Goal: Transaction & Acquisition: Purchase product/service

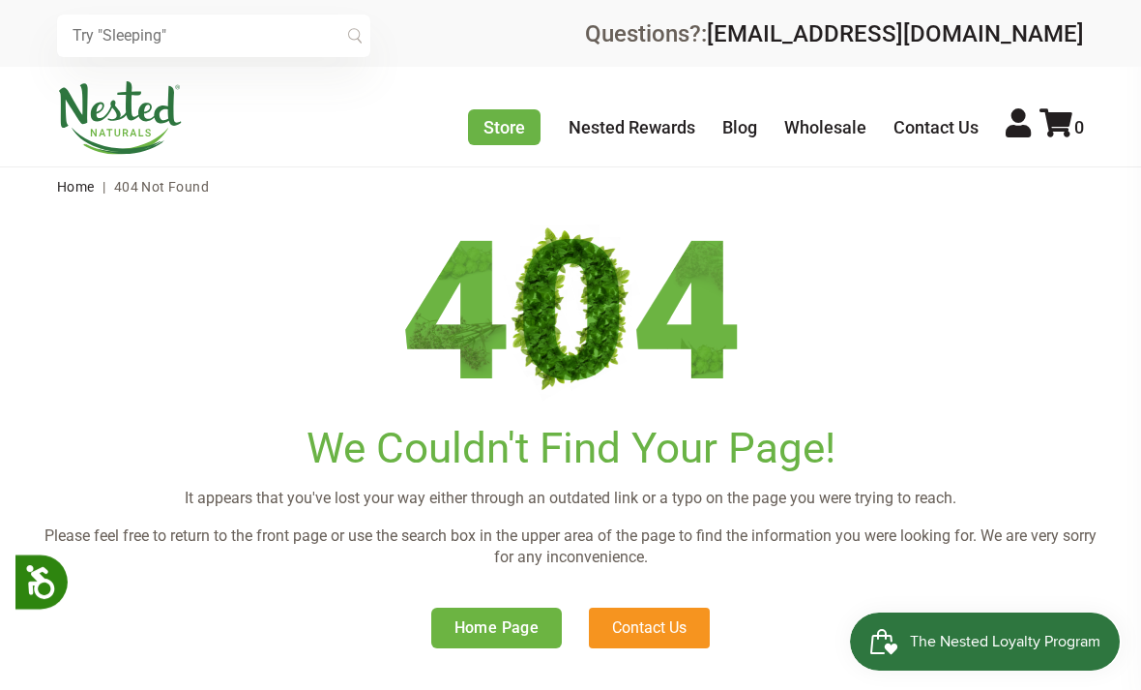
click at [541, 608] on link "Home Page" at bounding box center [497, 627] width 132 height 41
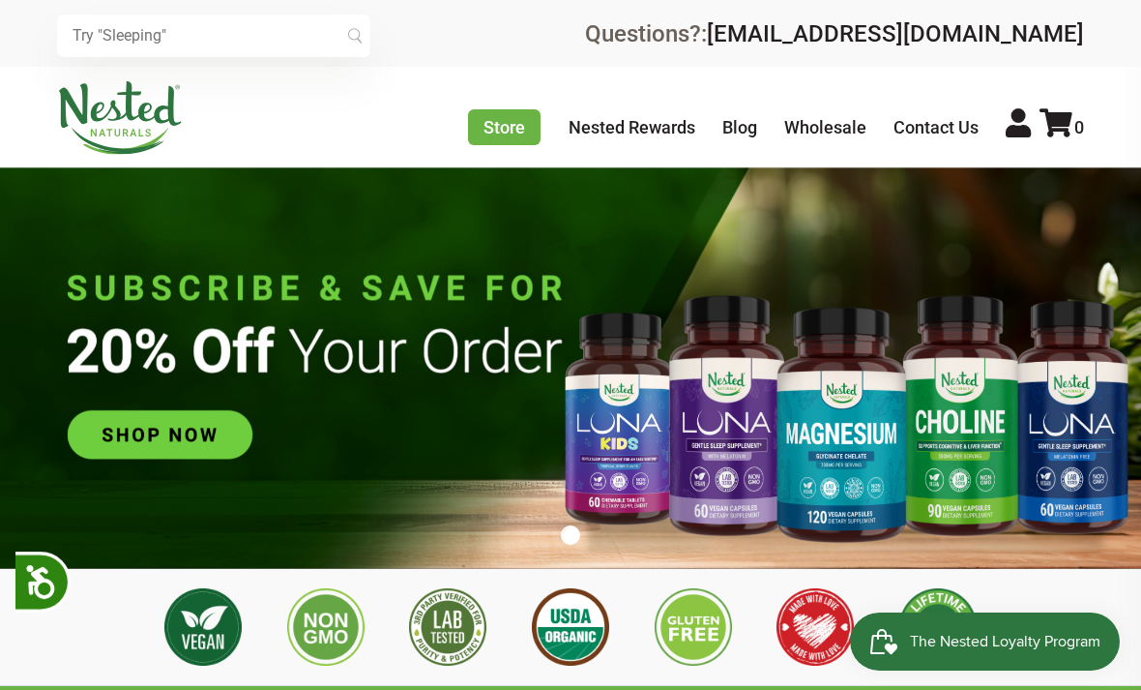
click at [490, 133] on link "Store" at bounding box center [504, 127] width 73 height 36
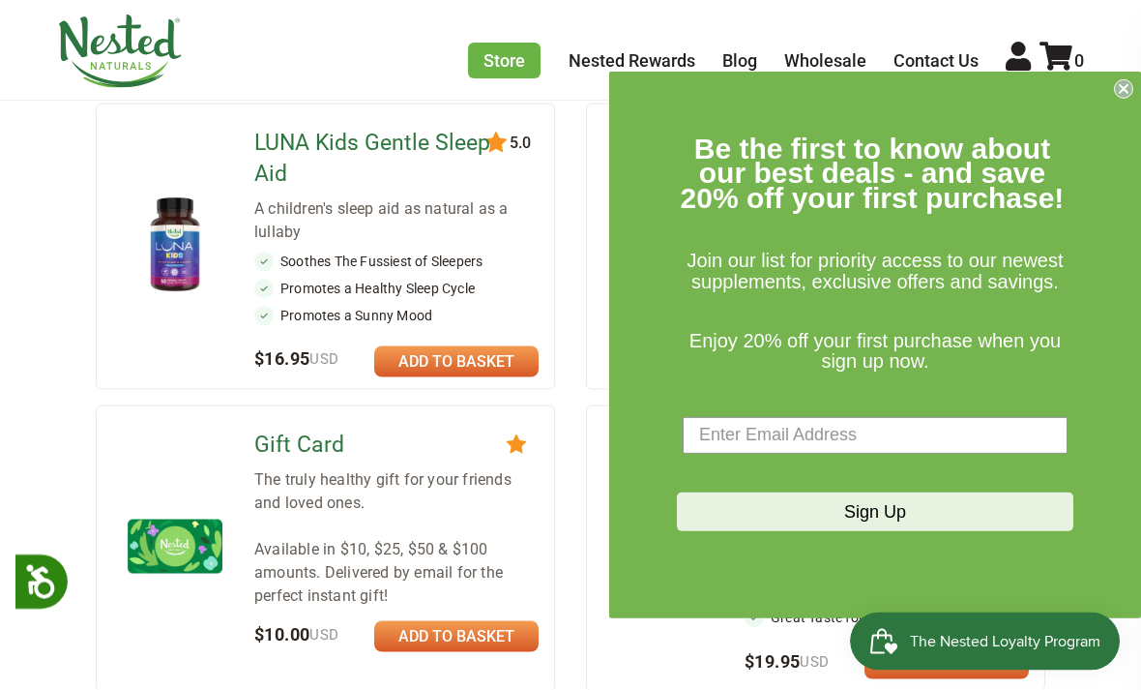
scroll to position [1274, 0]
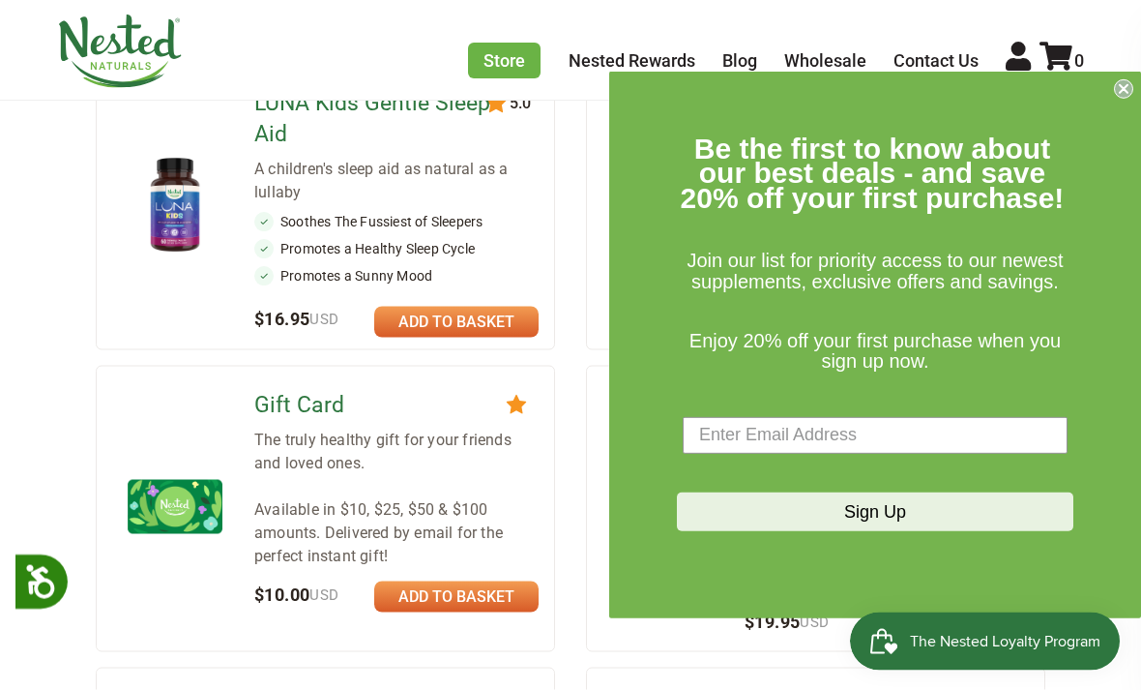
click at [973, 454] on input "Enter Email Address" at bounding box center [875, 435] width 385 height 37
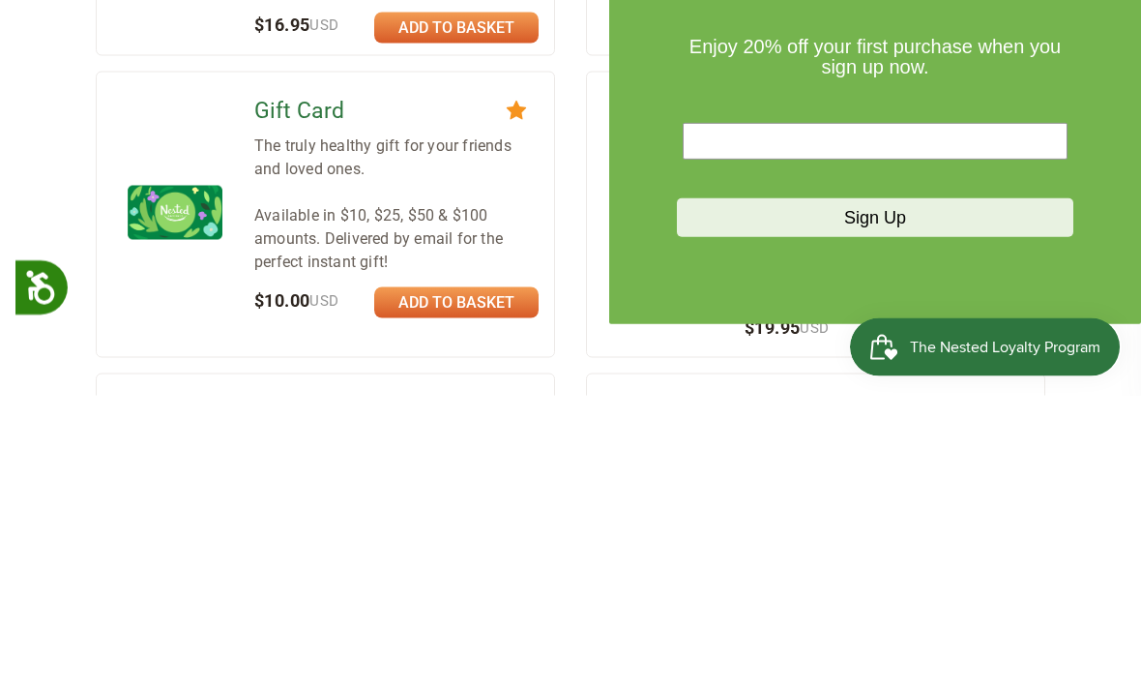
type input "P"
type input "[EMAIL_ADDRESS][DOMAIN_NAME]"
click at [971, 492] on button "Sign Up" at bounding box center [875, 511] width 397 height 39
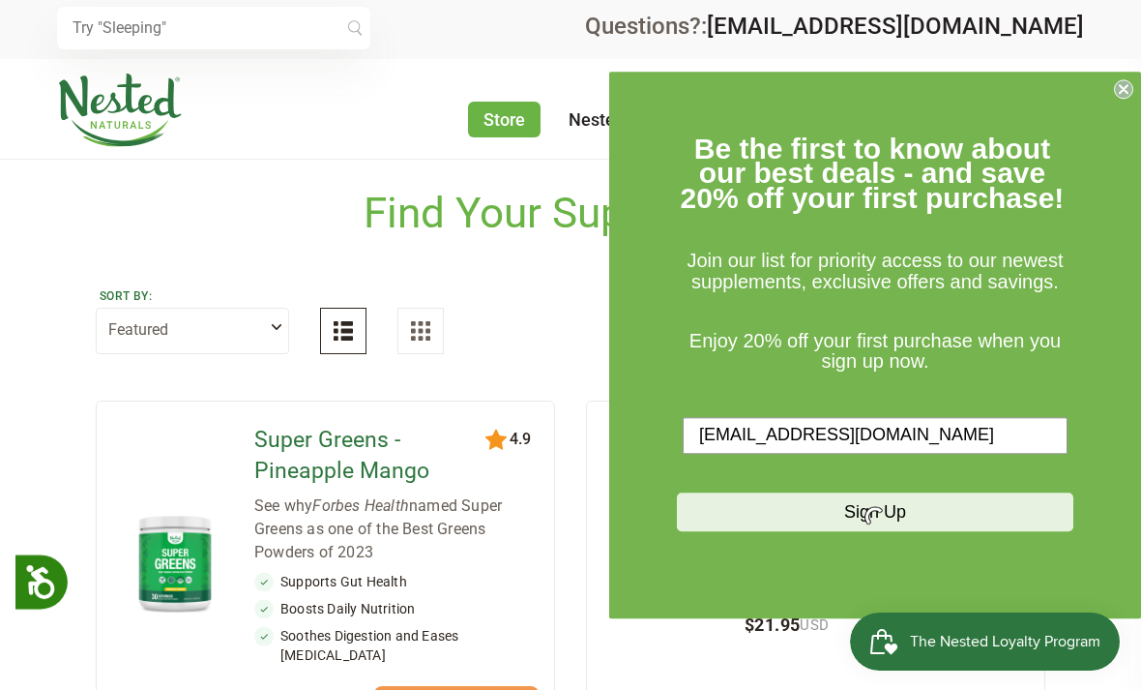
scroll to position [0, 0]
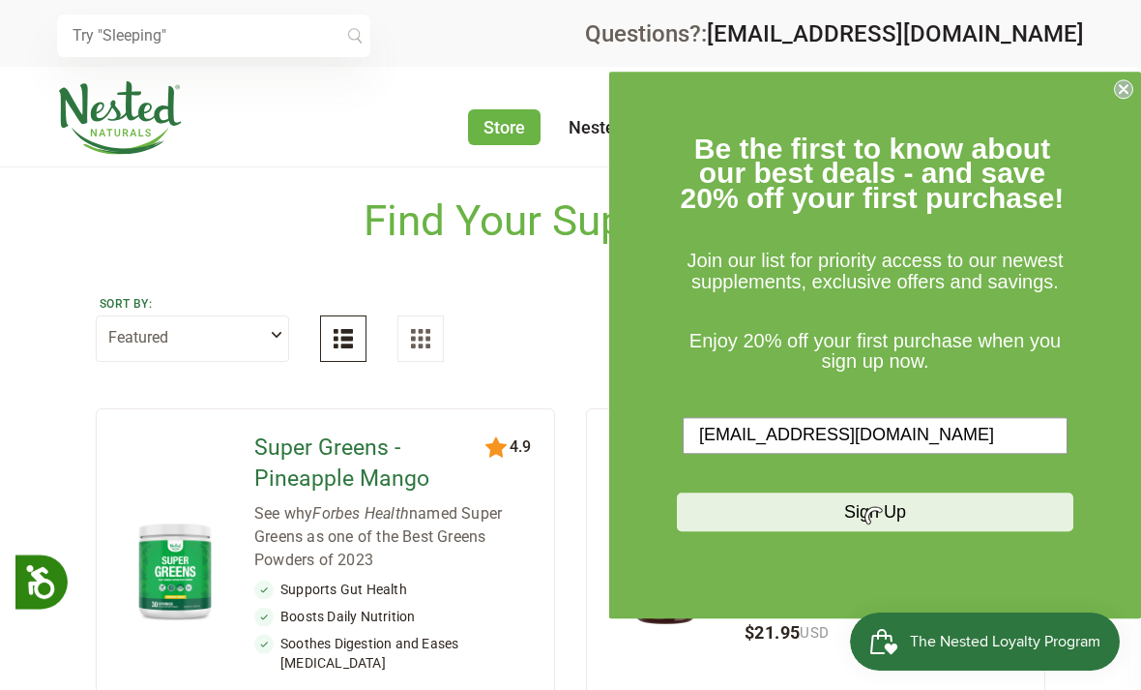
click at [273, 329] on select "Featured Highest Rated Best-Selling Alphabetically Newest First" at bounding box center [192, 338] width 193 height 46
click at [429, 344] on img at bounding box center [420, 338] width 19 height 19
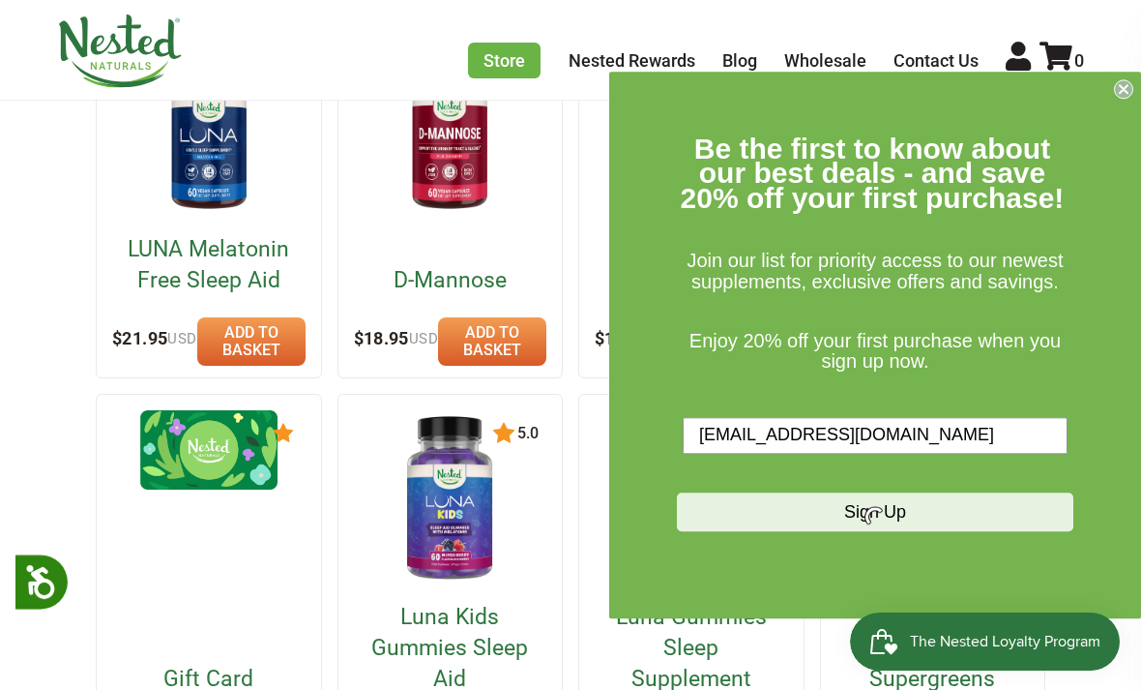
scroll to position [780, 0]
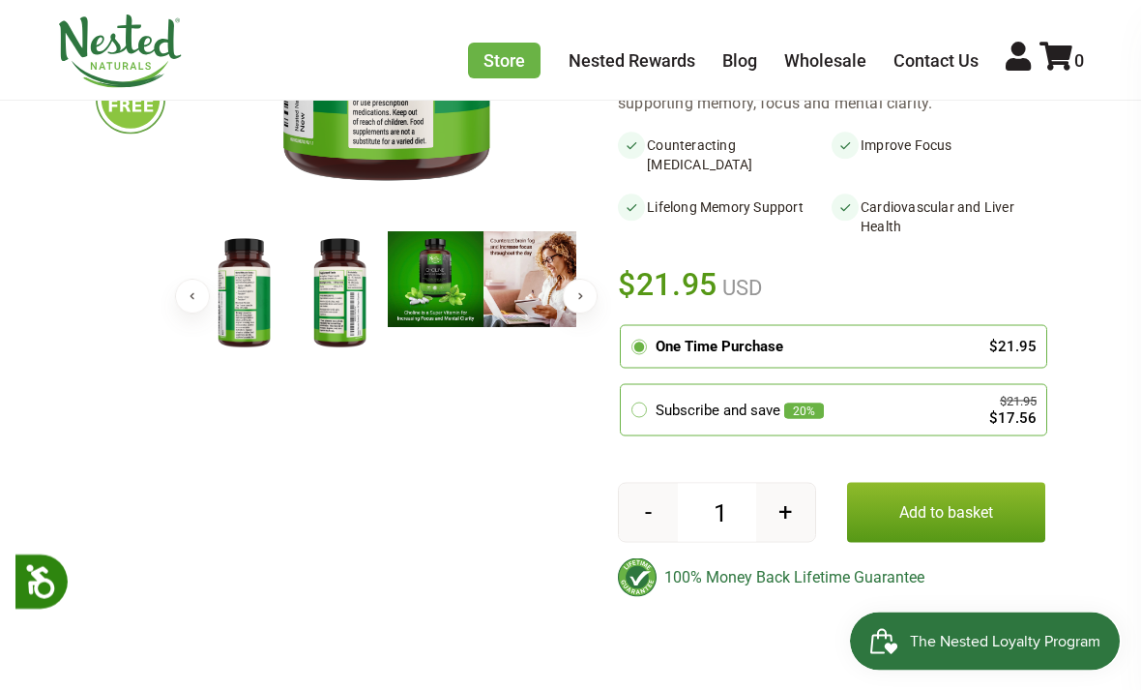
scroll to position [508, 0]
click at [908, 399] on div "Subscribe and save 20%" at bounding box center [809, 410] width 307 height 22
click at [626, 387] on input "radio" at bounding box center [626, 387] width 0 height 0
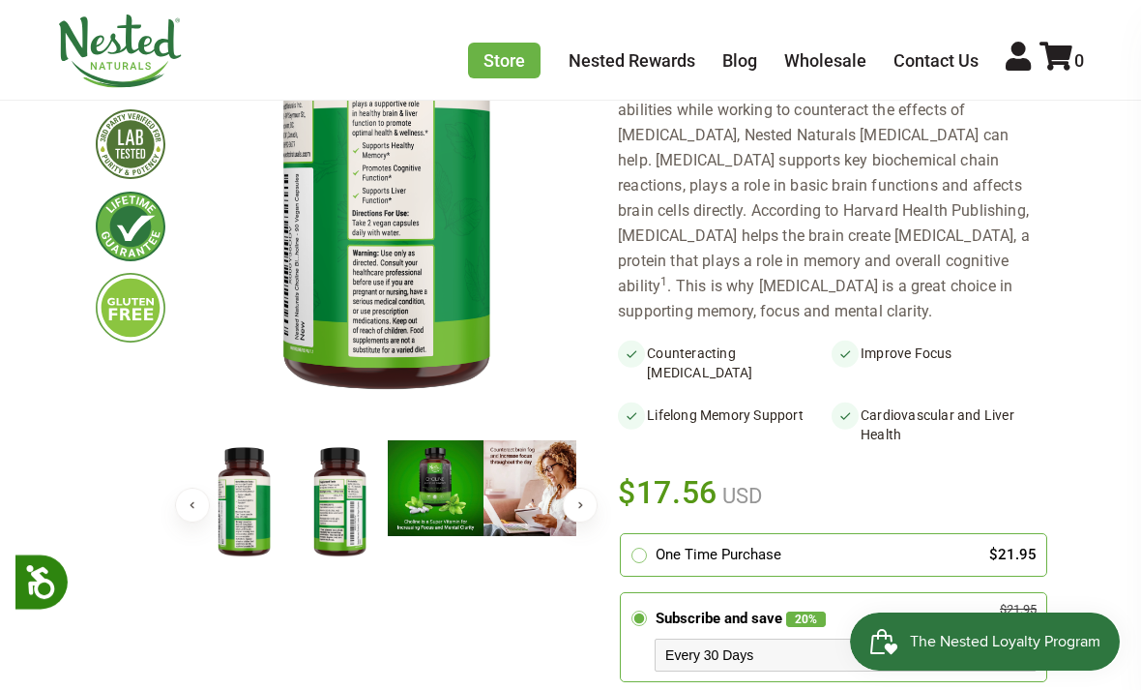
scroll to position [237, 0]
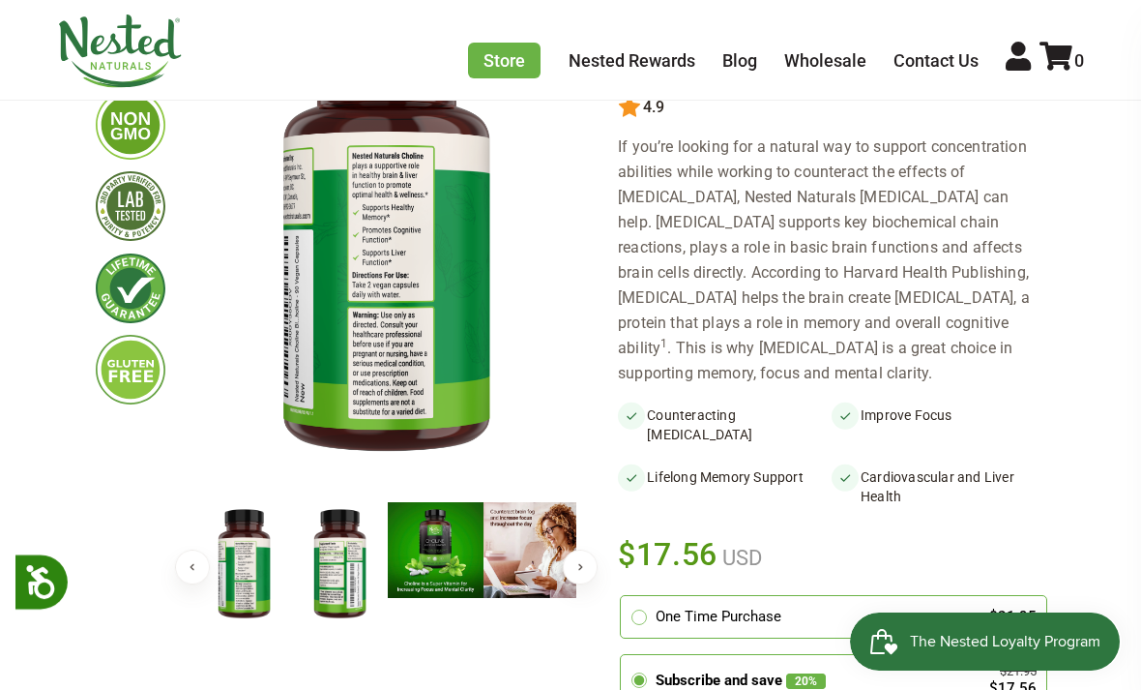
click at [346, 567] on img at bounding box center [340, 564] width 96 height 125
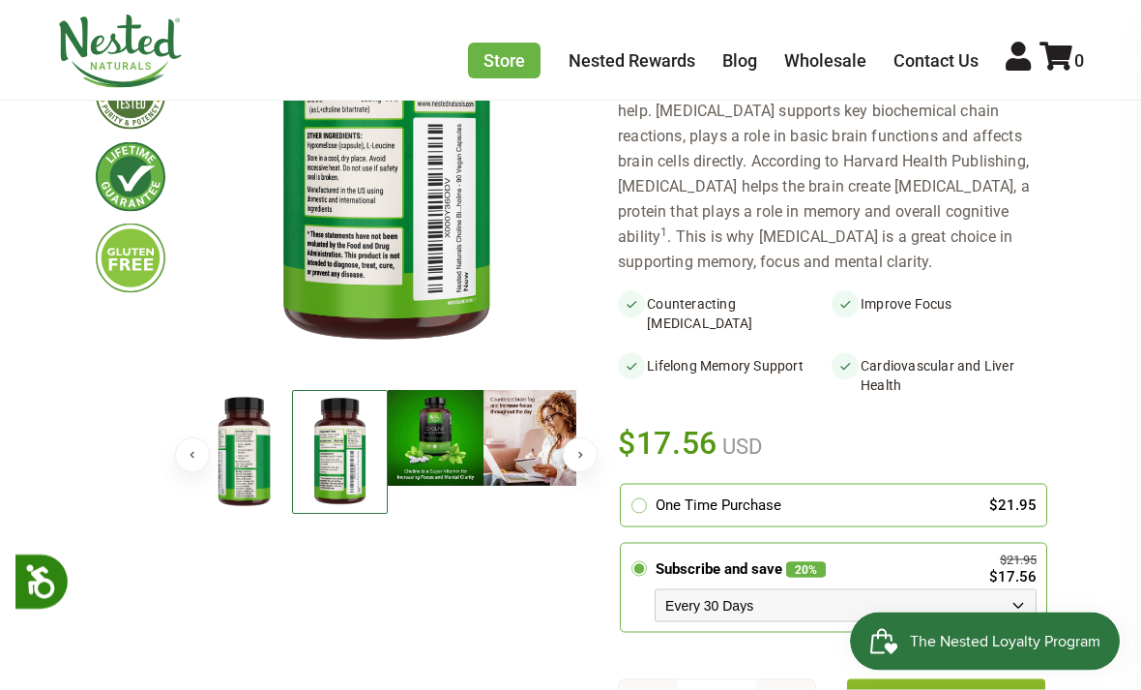
click at [766, 589] on select "Every 30 Days Every 60 Days Every 90 Days" at bounding box center [846, 605] width 382 height 33
select select "1129906255"
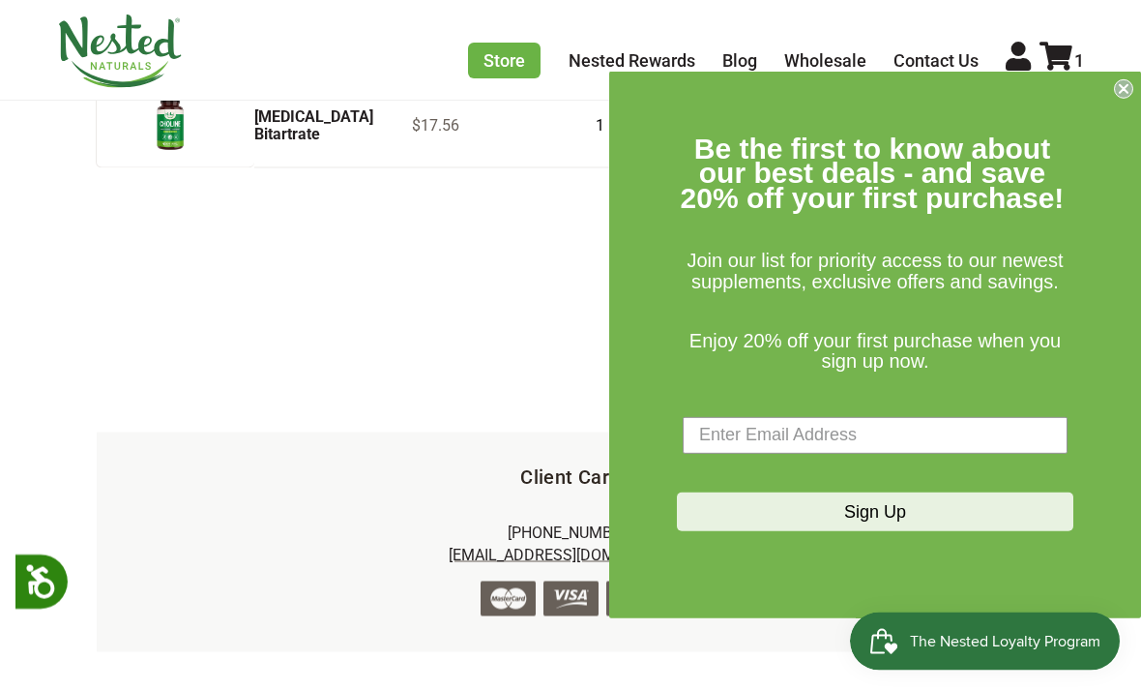
scroll to position [255, 0]
click at [906, 454] on input "Enter Email Address" at bounding box center [875, 435] width 385 height 37
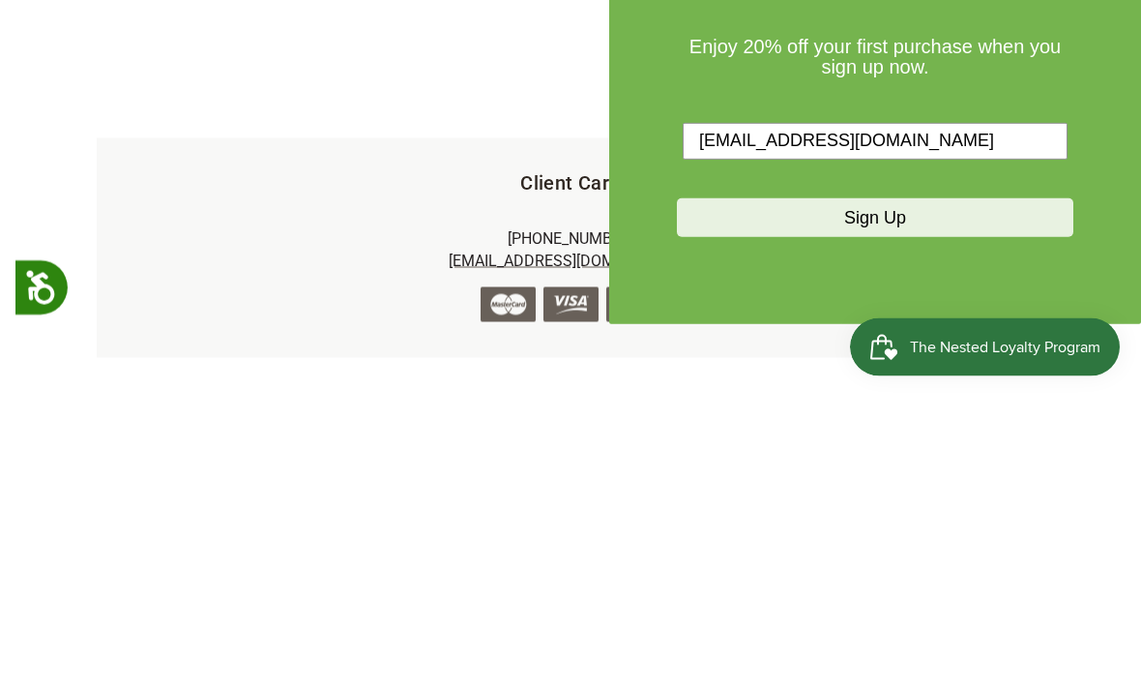
scroll to position [409, 0]
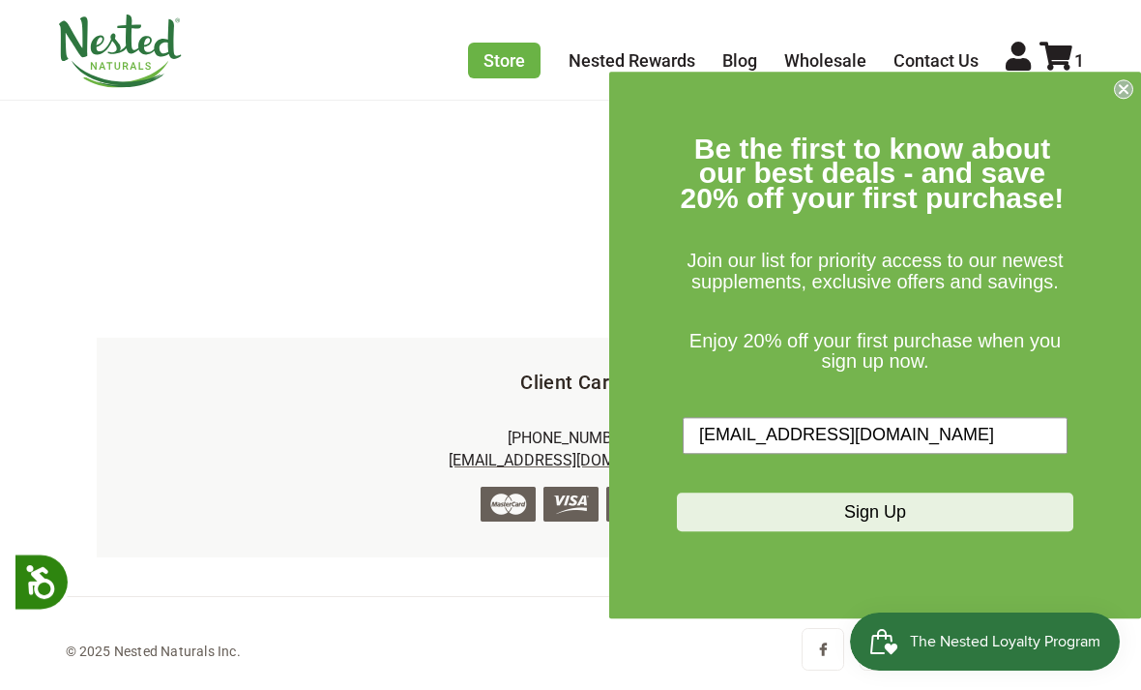
type input "[EMAIL_ADDRESS][DOMAIN_NAME]"
click at [911, 531] on button "Sign Up" at bounding box center [875, 511] width 397 height 39
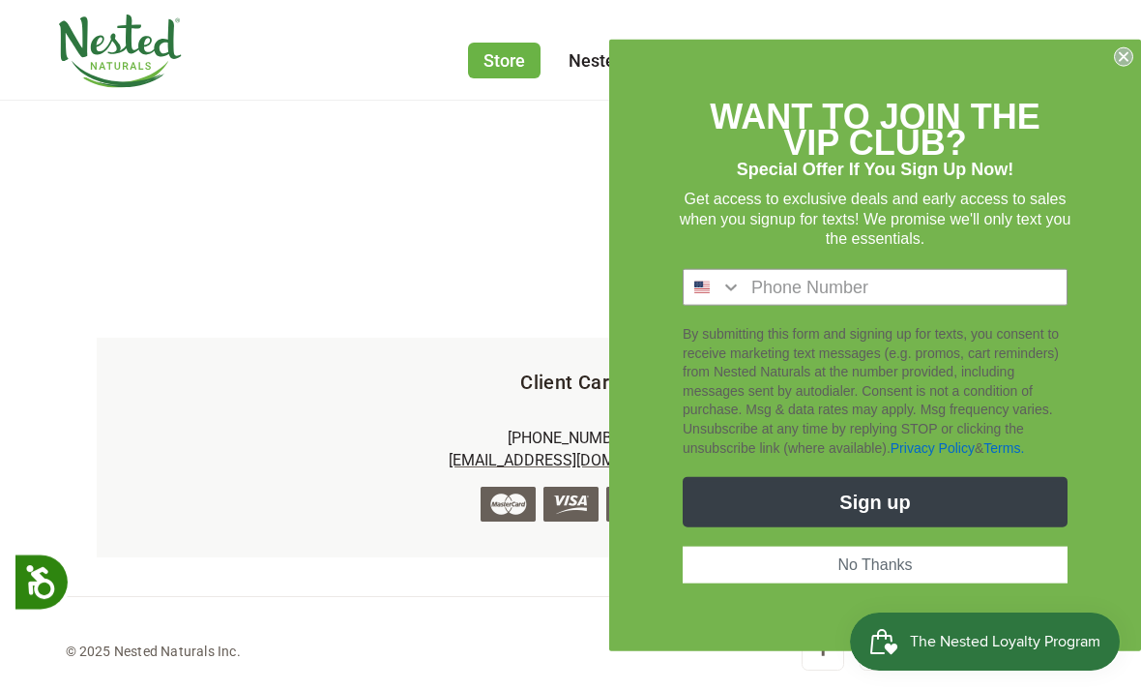
click at [881, 583] on button "No Thanks" at bounding box center [875, 564] width 385 height 37
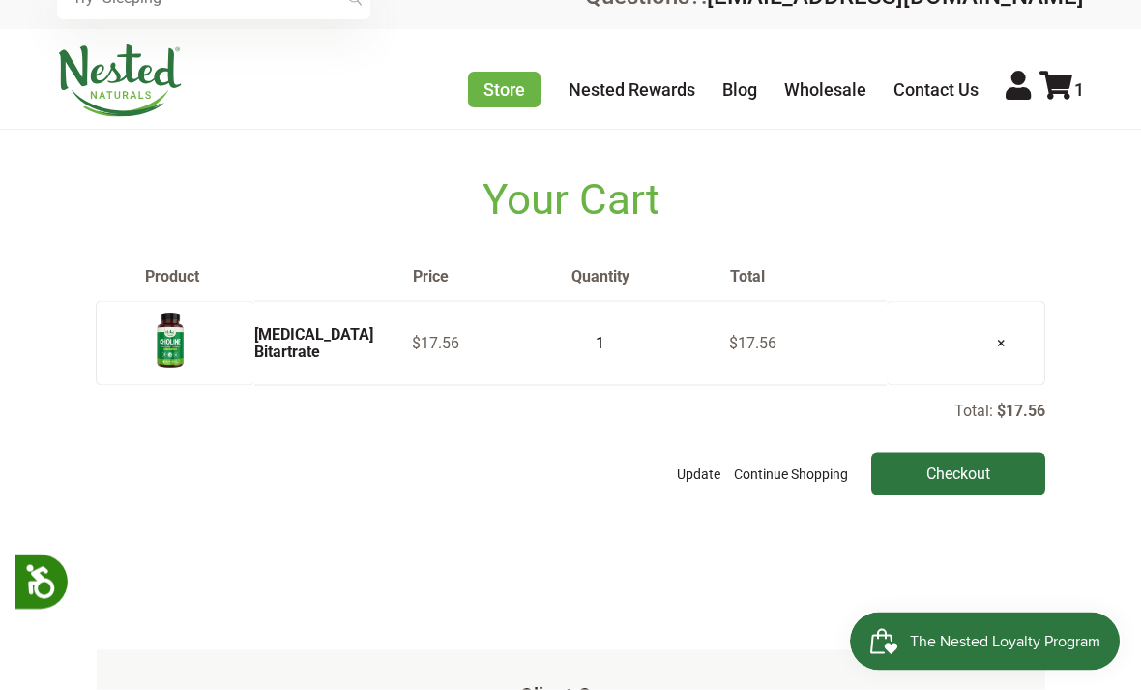
scroll to position [38, 0]
click at [922, 494] on input "Checkout" at bounding box center [958, 473] width 174 height 43
